Goal: Task Accomplishment & Management: Use online tool/utility

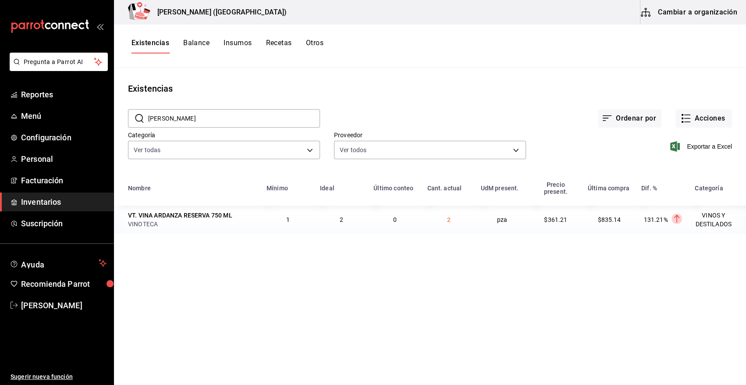
click at [56, 203] on span "Inventarios" at bounding box center [63, 202] width 85 height 12
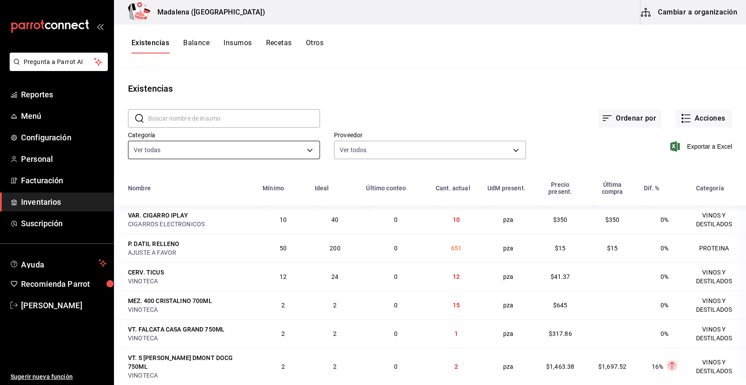
click at [185, 148] on body "Pregunta a Parrot AI Reportes Menú Configuración Personal Facturación Inventari…" at bounding box center [373, 189] width 746 height 379
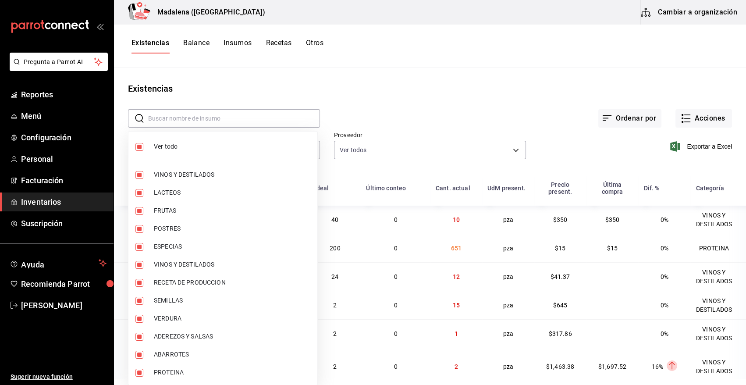
click at [163, 149] on span "Ver todo" at bounding box center [232, 146] width 156 height 9
checkbox input "false"
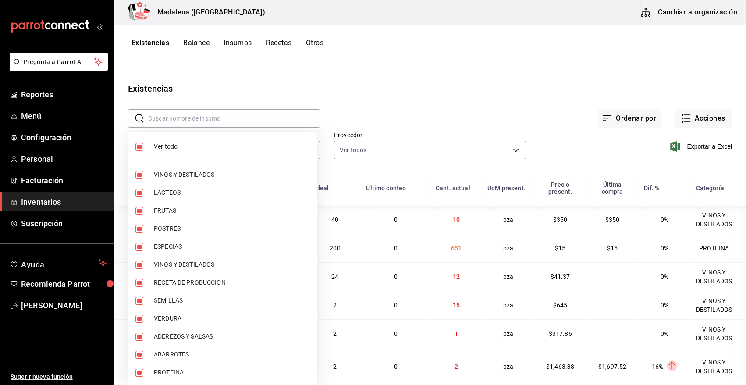
checkbox input "false"
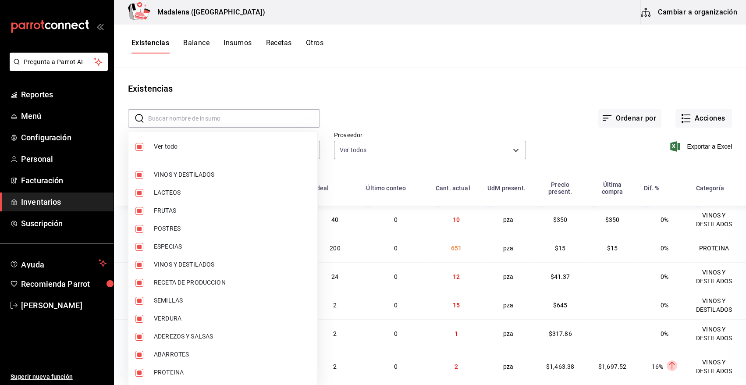
checkbox input "false"
click at [169, 372] on span "PROTEINA" at bounding box center [232, 372] width 156 height 9
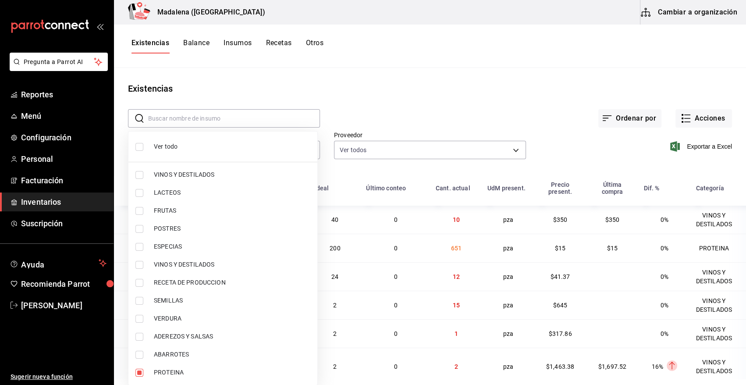
type input "3e90cef9-1dc9-474d-8316-d124f624c148"
checkbox input "true"
click at [703, 115] on div at bounding box center [373, 192] width 746 height 385
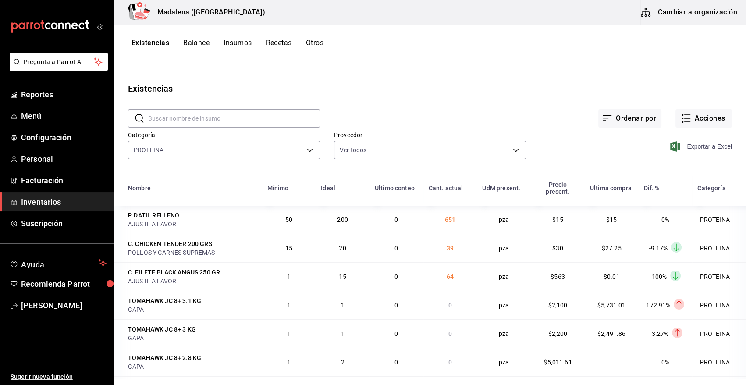
click at [691, 148] on span "Exportar a Excel" at bounding box center [702, 146] width 60 height 11
click at [687, 149] on span "Exportar a Excel" at bounding box center [702, 146] width 60 height 11
